Goal: Check status: Check status

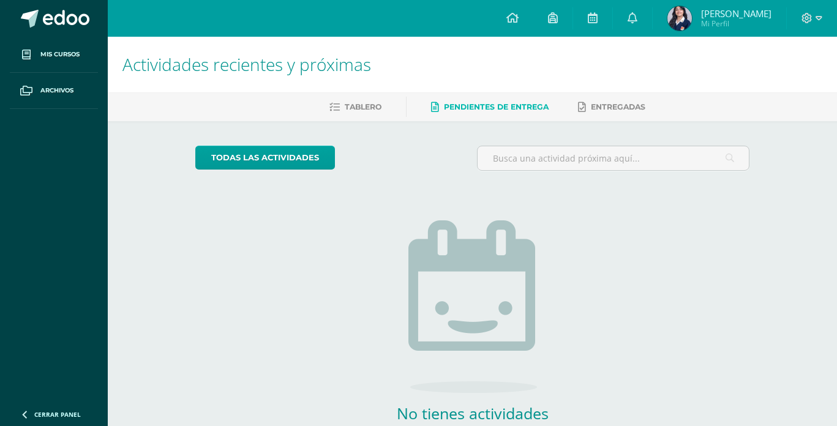
click at [712, 16] on span "[PERSON_NAME]" at bounding box center [736, 13] width 70 height 12
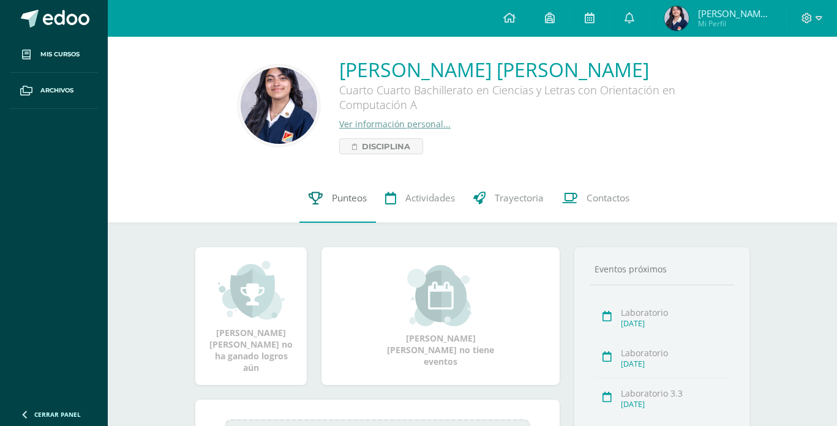
click at [344, 201] on span "Punteos" at bounding box center [349, 198] width 35 height 13
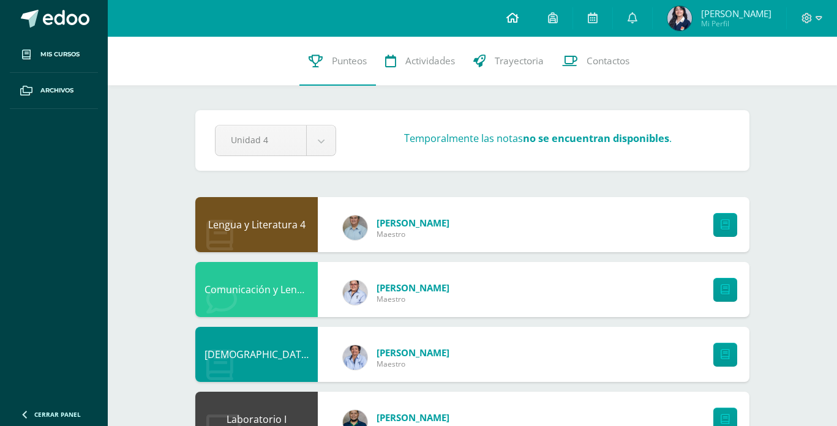
click at [518, 18] on icon at bounding box center [513, 17] width 12 height 11
